Goal: Transaction & Acquisition: Purchase product/service

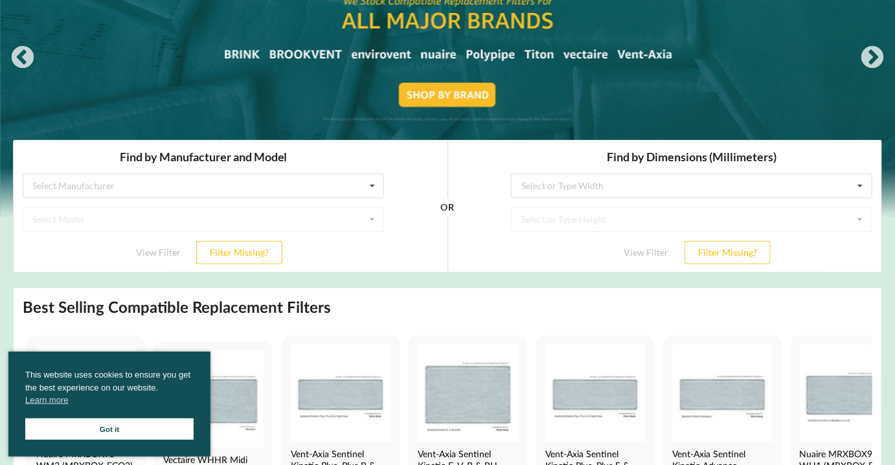
scroll to position [194, 0]
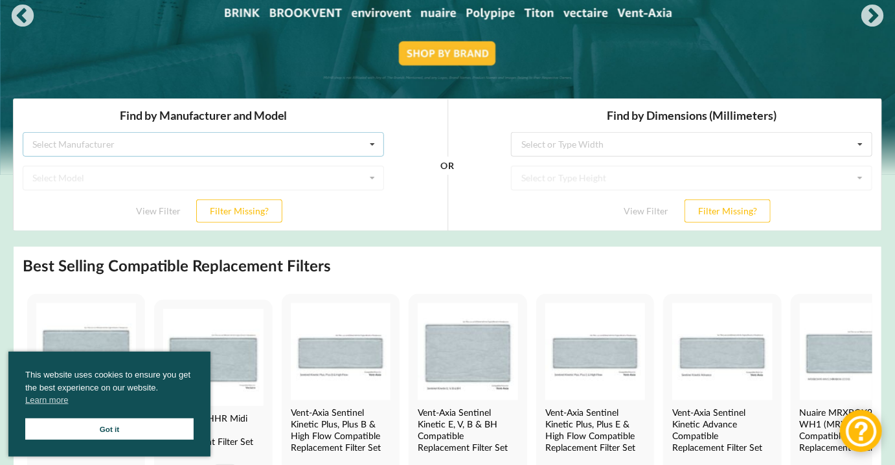
click at [370, 144] on icon at bounding box center [371, 145] width 19 height 24
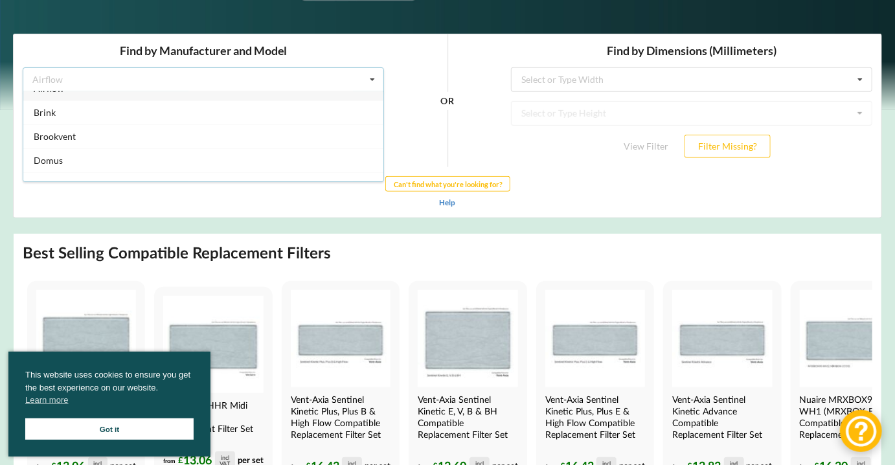
scroll to position [0, 0]
click at [267, 73] on div "Airflow Airflow Brink Brookvent Domus Envirovent Flakt Heatrae Sadia Itho Daald…" at bounding box center [203, 79] width 361 height 25
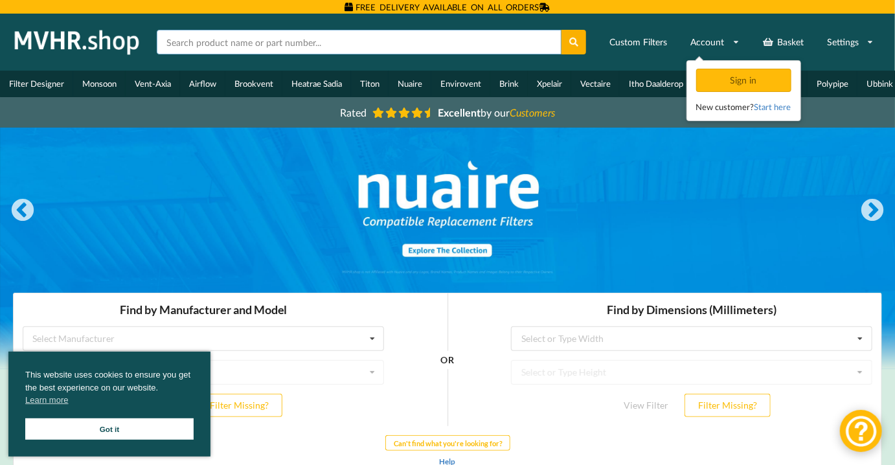
click at [362, 43] on input "text" at bounding box center [359, 42] width 405 height 25
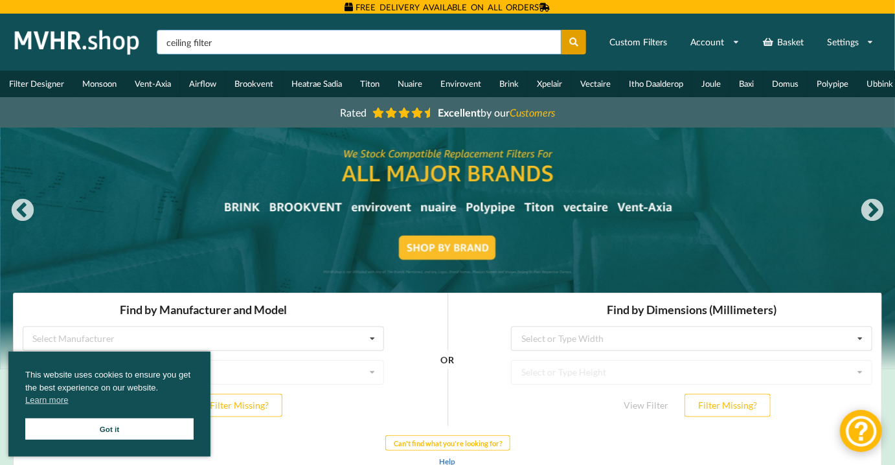
type input "ceiling filter"
click at [577, 45] on icon at bounding box center [573, 42] width 11 height 9
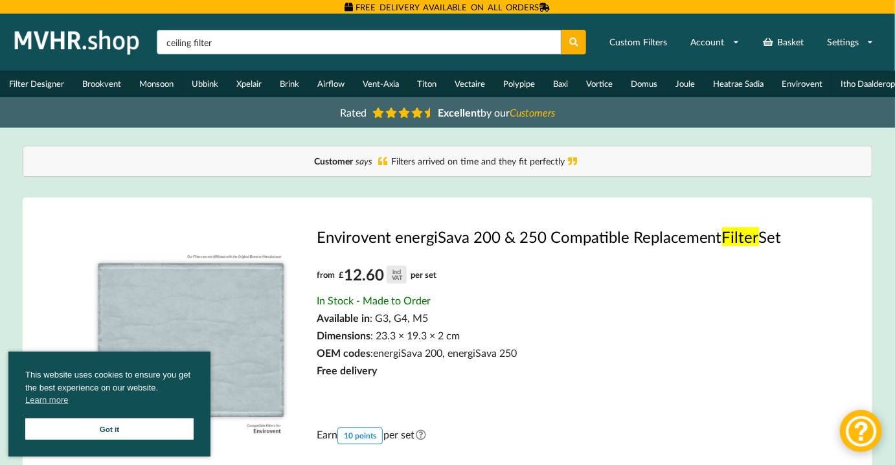
click at [166, 45] on input "ceiling filter" at bounding box center [359, 42] width 405 height 25
type input "round ceiling filter"
click at [572, 42] on icon at bounding box center [573, 42] width 11 height 9
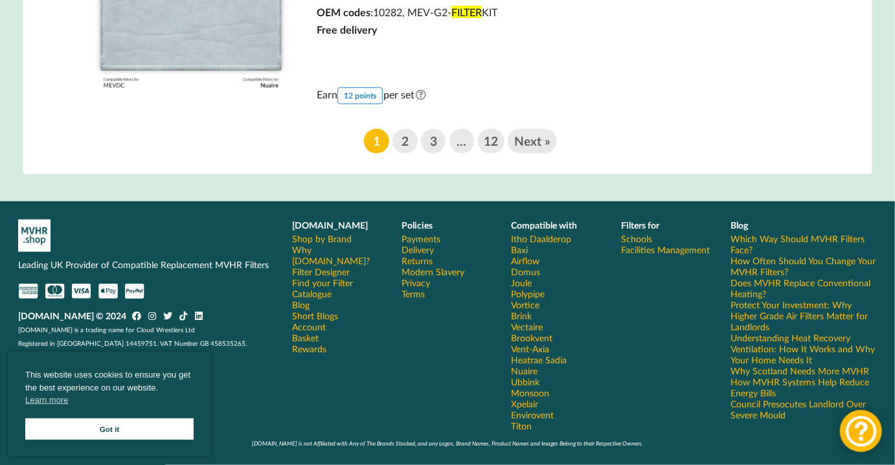
scroll to position [2729, 0]
click at [406, 140] on link "2" at bounding box center [404, 141] width 25 height 25
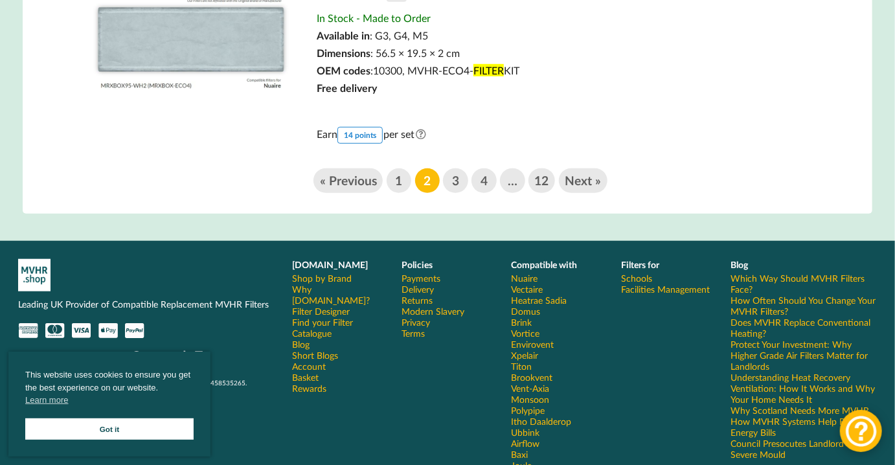
scroll to position [2719, 0]
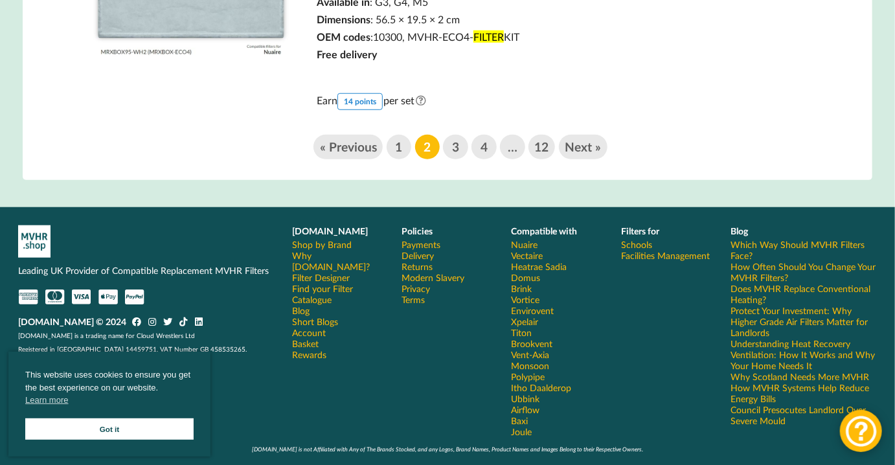
click at [324, 296] on link "Catalogue" at bounding box center [311, 299] width 39 height 11
